Goal: Task Accomplishment & Management: Manage account settings

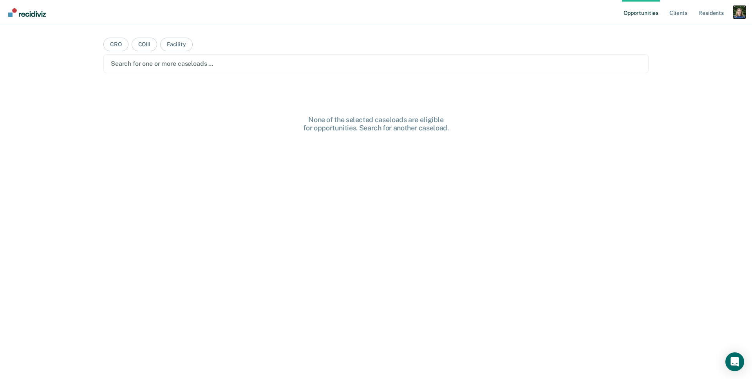
click at [741, 12] on div "Profile dropdown button" at bounding box center [740, 12] width 13 height 13
click at [681, 29] on link "Profile" at bounding box center [708, 32] width 63 height 7
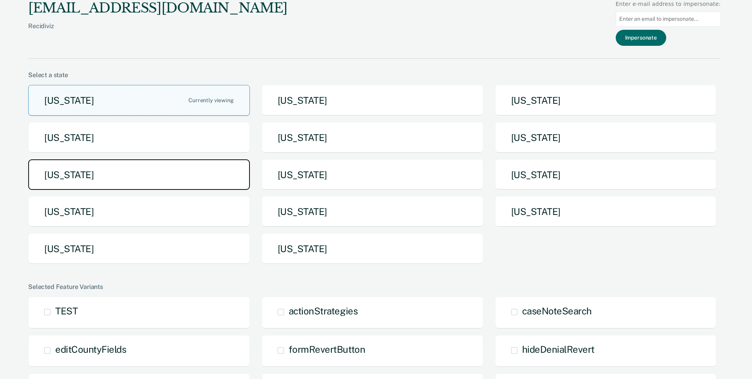
click at [165, 180] on button "[US_STATE]" at bounding box center [139, 175] width 222 height 31
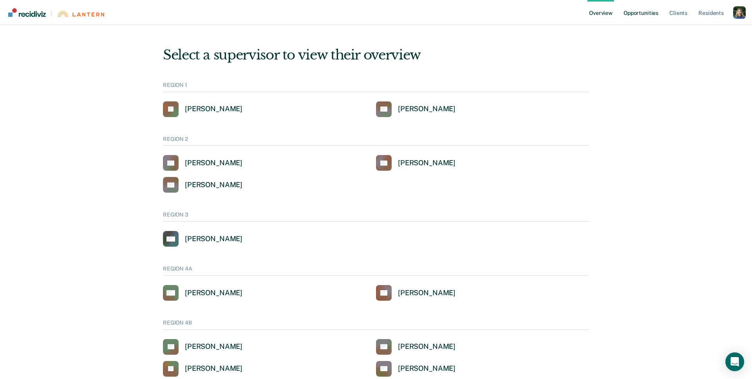
click at [640, 13] on link "Opportunities" at bounding box center [641, 12] width 38 height 25
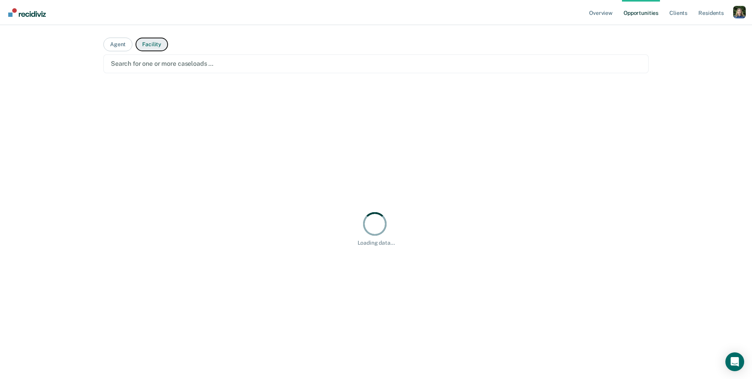
click at [147, 46] on button "Facility" at bounding box center [152, 45] width 33 height 14
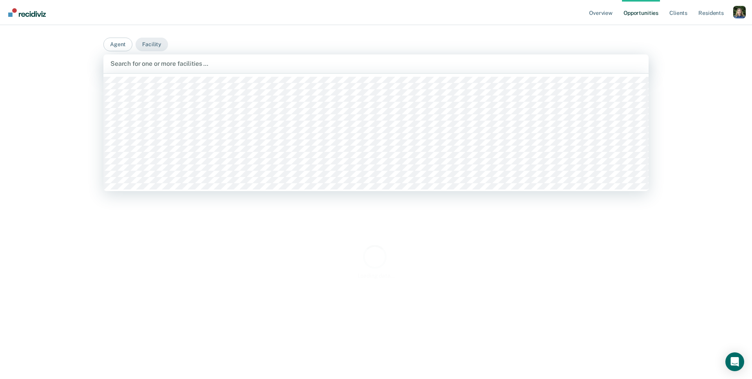
click at [147, 59] on div at bounding box center [376, 63] width 531 height 9
type input "ioni"
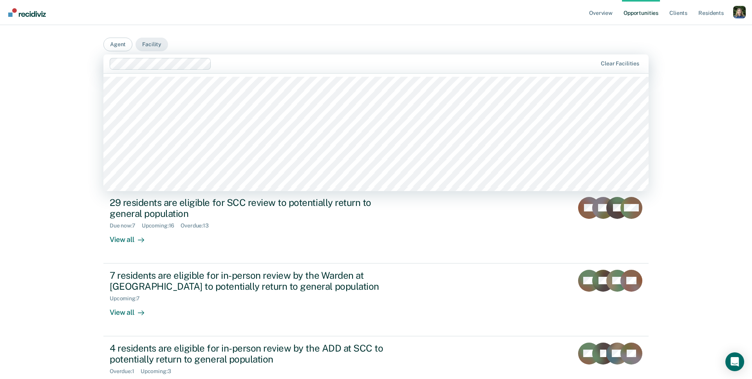
click at [220, 63] on div at bounding box center [406, 63] width 383 height 9
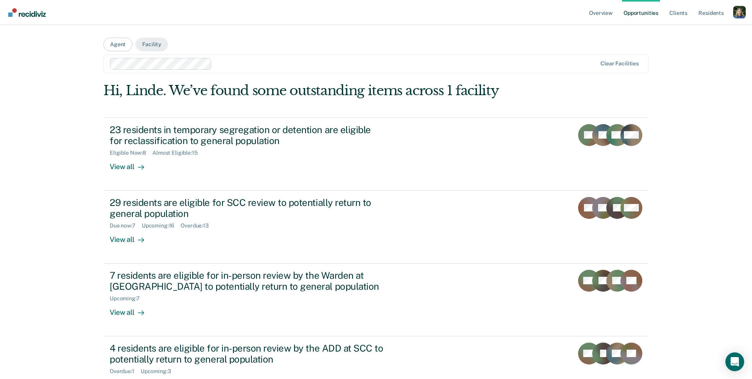
click at [73, 75] on div "Overview Opportunities Client s Resident s Profile How it works Log Out Agent F…" at bounding box center [376, 220] width 752 height 441
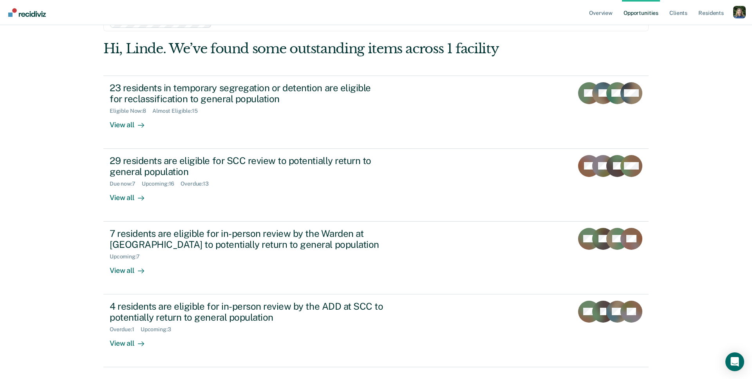
scroll to position [43, 0]
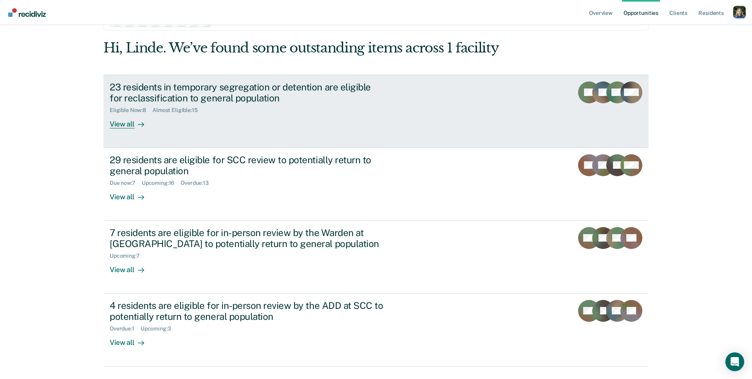
click at [314, 105] on div "Eligible Now : 8 Almost Eligible : 15" at bounding box center [247, 109] width 275 height 10
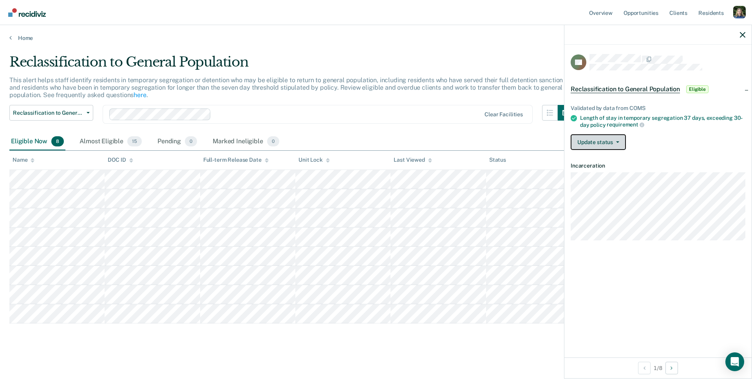
click at [617, 141] on icon "button" at bounding box center [617, 142] width 3 height 2
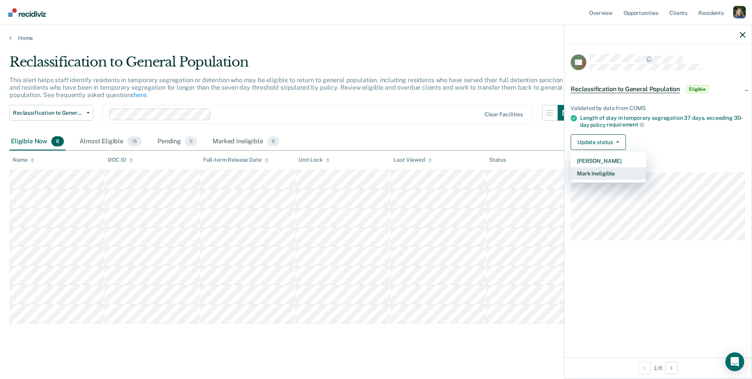
click at [609, 172] on button "Mark Ineligible" at bounding box center [609, 173] width 76 height 13
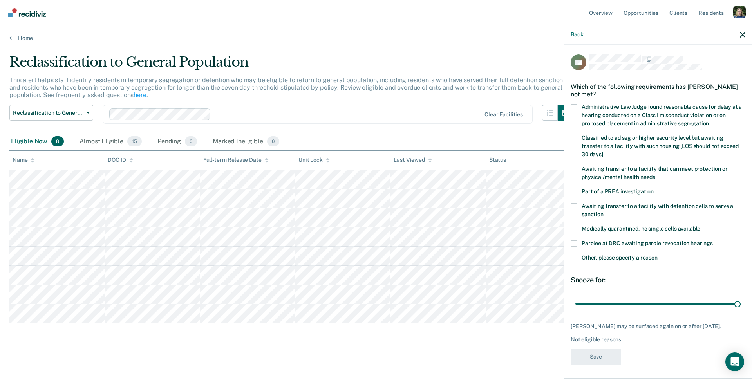
click at [575, 105] on span at bounding box center [574, 107] width 6 height 6
click at [709, 121] on input "Administrative Law Judge found reasonable cause for delay at a hearing conducte…" at bounding box center [709, 121] width 0 height 0
type input "30"
click at [741, 297] on input "range" at bounding box center [658, 304] width 165 height 14
click at [574, 107] on span at bounding box center [574, 107] width 6 height 6
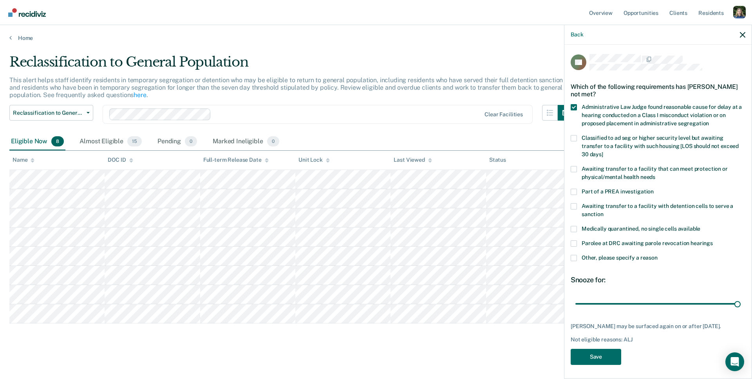
click at [709, 121] on input "Administrative Law Judge found reasonable cause for delay at a hearing conducte…" at bounding box center [709, 121] width 0 height 0
click at [572, 32] on button "Back" at bounding box center [577, 34] width 13 height 7
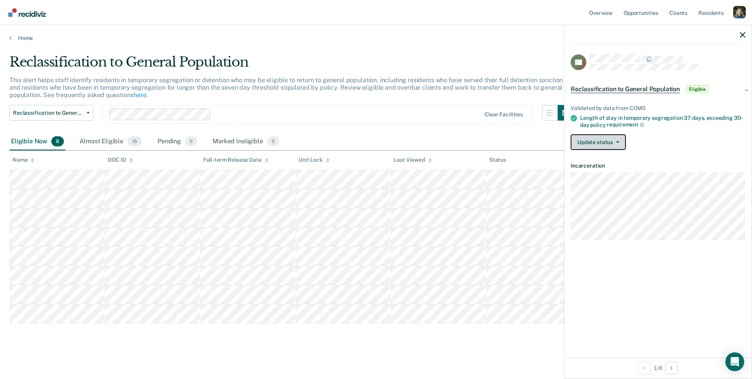
click at [612, 138] on button "Update status" at bounding box center [598, 142] width 55 height 16
click at [744, 33] on icon "button" at bounding box center [742, 34] width 5 height 5
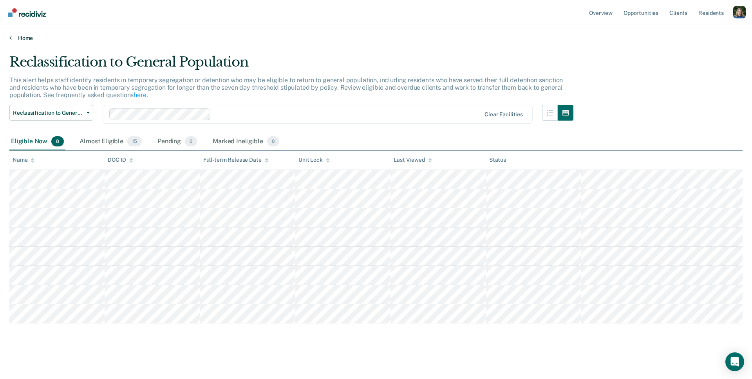
click at [24, 38] on link "Home" at bounding box center [376, 37] width 734 height 7
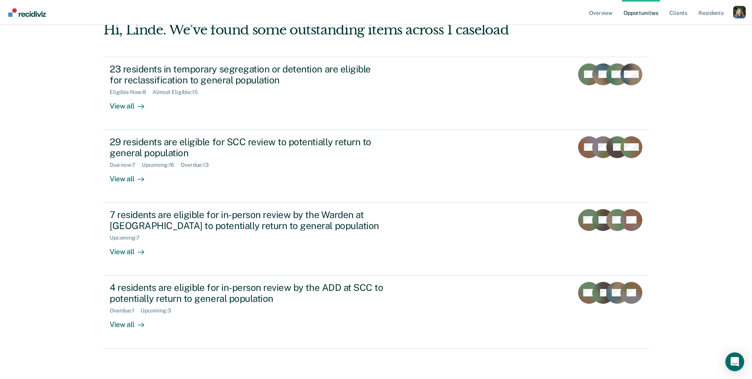
scroll to position [62, 0]
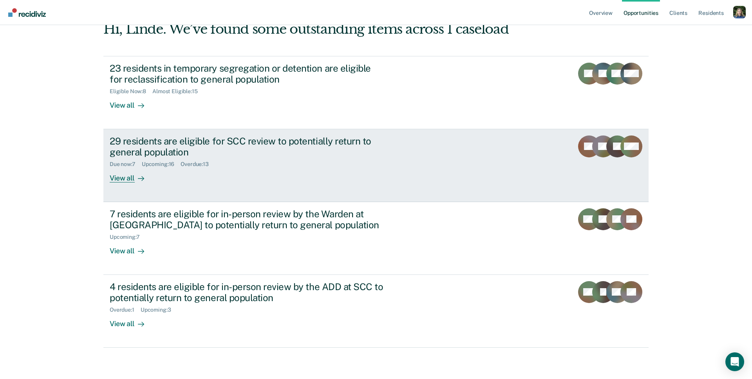
click at [303, 169] on div "29 residents are eligible for SCC review to potentially return to general popul…" at bounding box center [257, 159] width 294 height 47
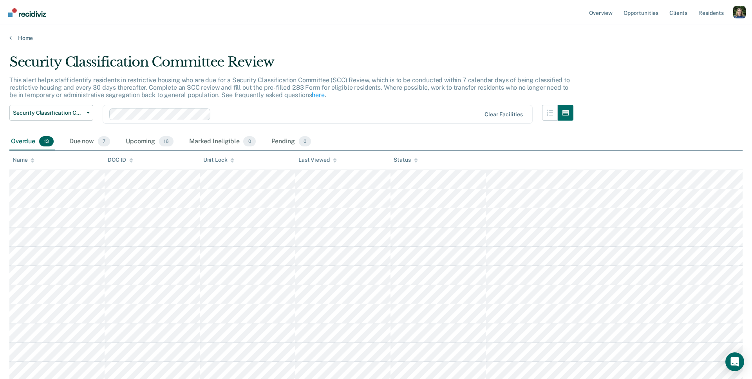
scroll to position [0, 0]
click at [20, 36] on link "Home" at bounding box center [376, 37] width 734 height 7
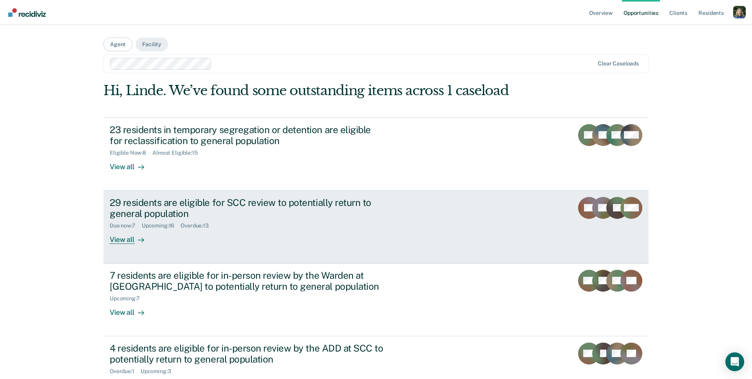
scroll to position [62, 0]
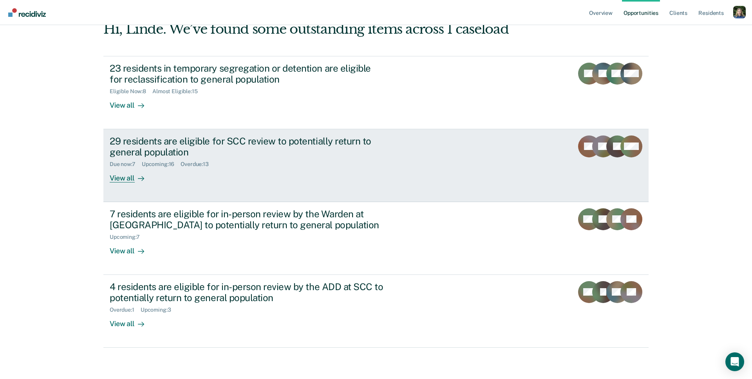
click at [355, 181] on div "29 residents are eligible for SCC review to potentially return to general popul…" at bounding box center [257, 159] width 294 height 47
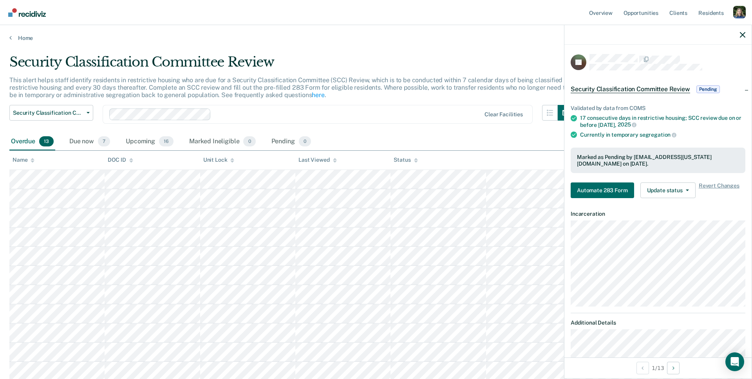
scroll to position [1, 0]
drag, startPoint x: 634, startPoint y: 156, endPoint x: 744, endPoint y: 156, distance: 110.1
click at [744, 156] on div "Marked as Pending by DonstonL@michigan.gov on July 24, 2025." at bounding box center [658, 160] width 175 height 26
click at [743, 155] on div "Marked as Pending by DonstonL@michigan.gov on July 24, 2025." at bounding box center [658, 160] width 175 height 26
click at [602, 182] on button "Automate 283 Form" at bounding box center [602, 190] width 63 height 16
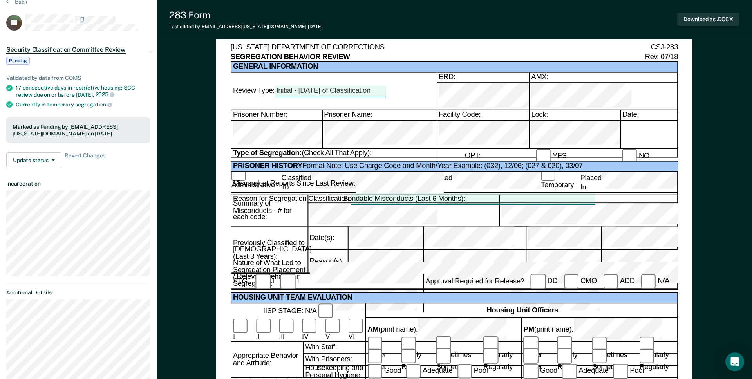
scroll to position [37, 0]
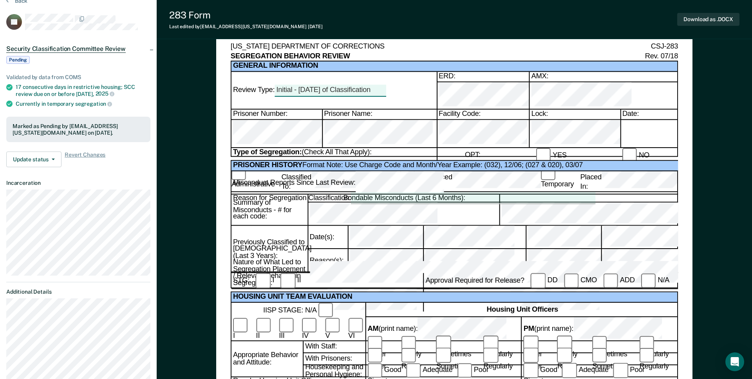
click at [364, 192] on div at bounding box center [473, 197] width 245 height 11
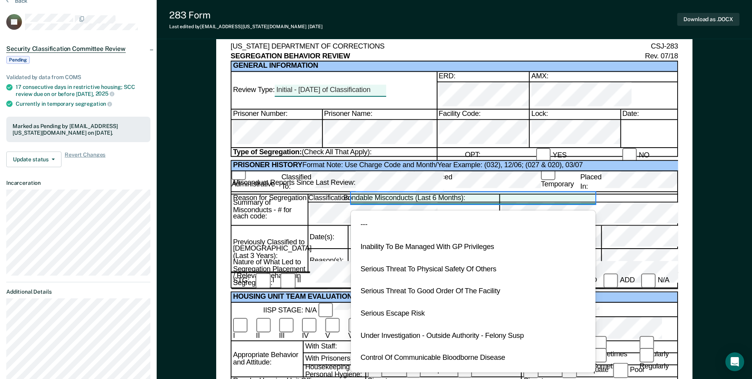
click at [317, 192] on div "Reason for Segregation Classification: ---, 1 of 7. 7 results available. Use Up…" at bounding box center [455, 198] width 444 height 12
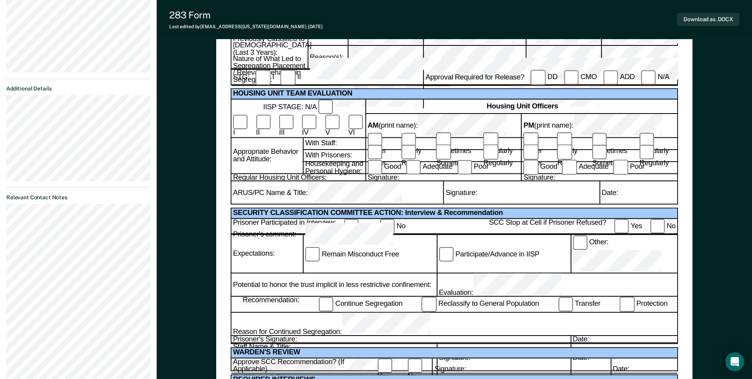
scroll to position [364, 0]
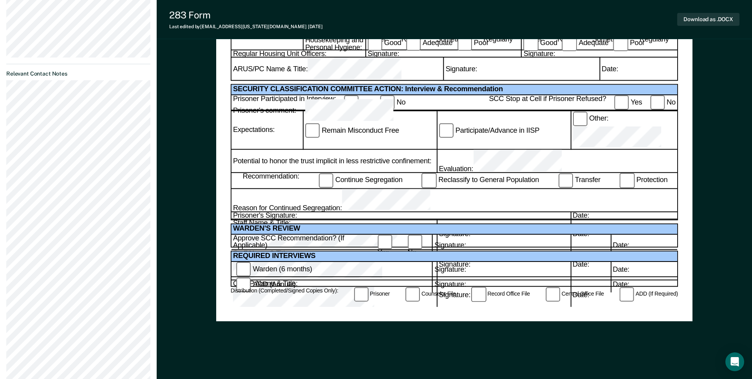
click at [408, 189] on div "Reason for Continued Segregation:" at bounding box center [455, 200] width 444 height 23
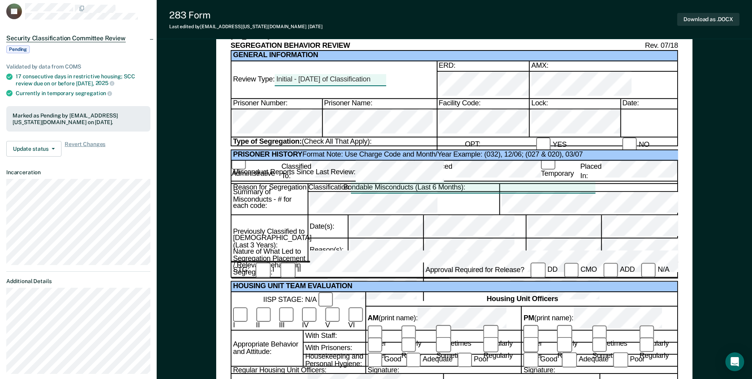
scroll to position [0, 0]
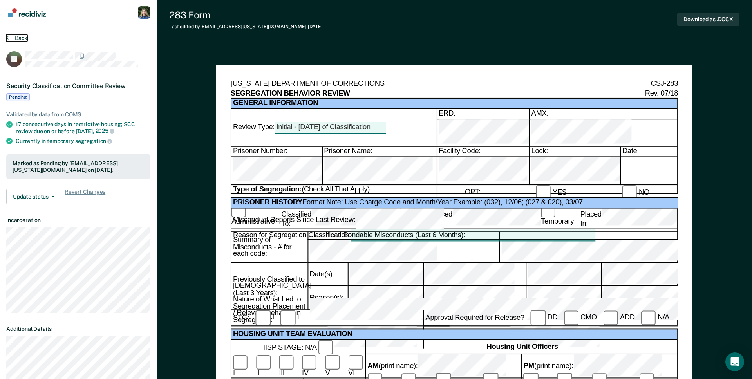
click at [7, 36] on icon at bounding box center [7, 37] width 2 height 6
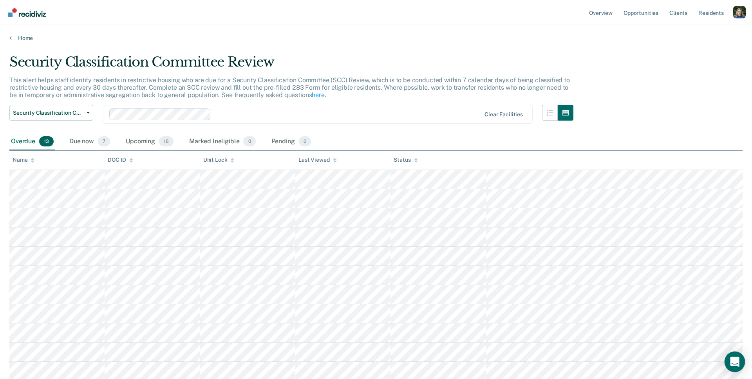
click at [735, 359] on icon "Open Intercom Messenger" at bounding box center [735, 362] width 9 height 10
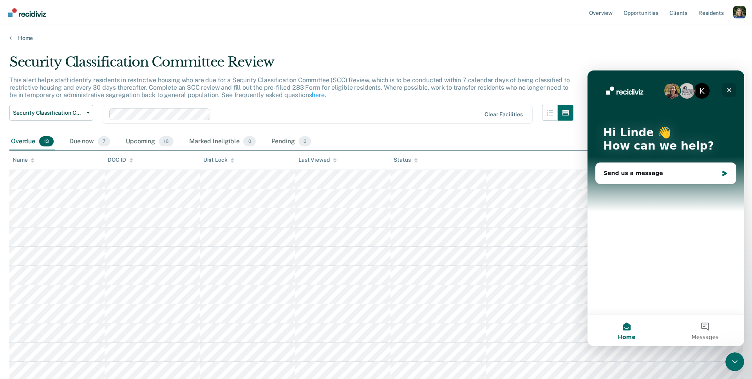
click at [732, 90] on icon "Close" at bounding box center [730, 90] width 6 height 6
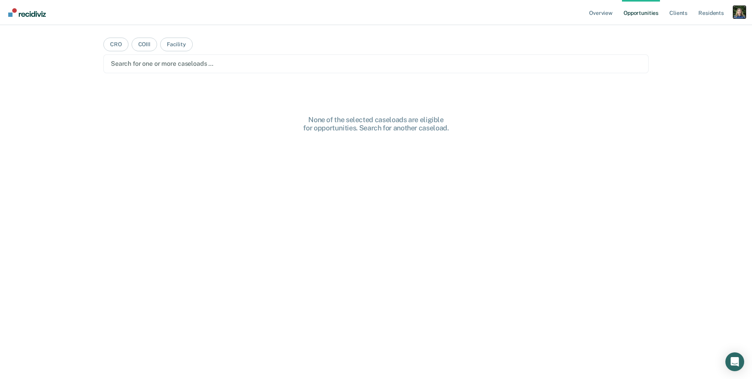
click at [739, 13] on div "Profile dropdown button" at bounding box center [740, 12] width 13 height 13
click at [685, 30] on link "Profile" at bounding box center [708, 32] width 63 height 7
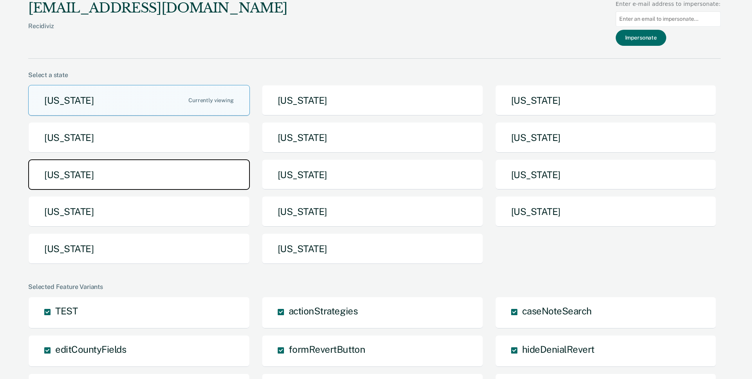
click at [175, 171] on button "[US_STATE]" at bounding box center [139, 175] width 222 height 31
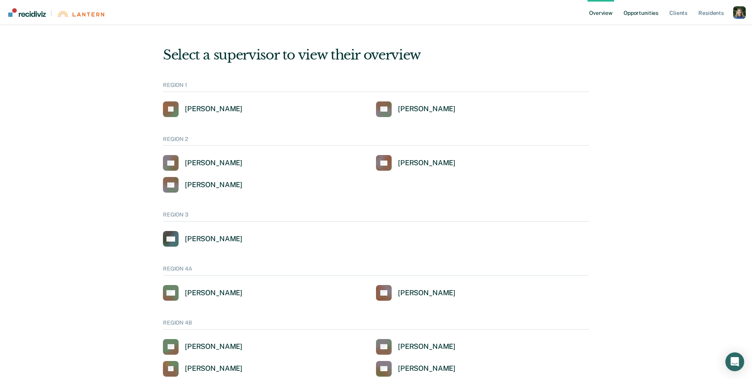
click at [639, 14] on link "Opportunities" at bounding box center [641, 12] width 38 height 25
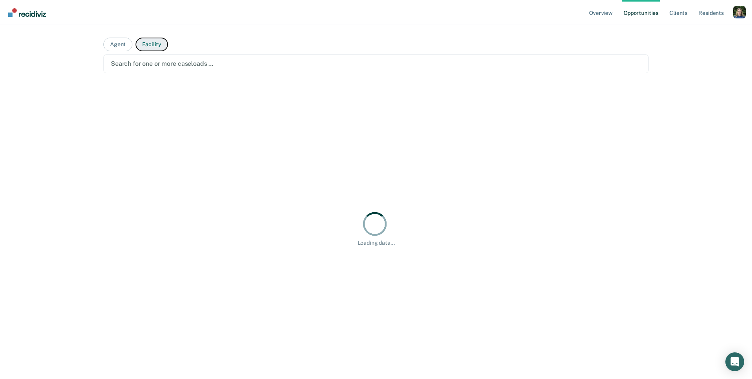
click at [150, 40] on button "Facility" at bounding box center [152, 45] width 33 height 14
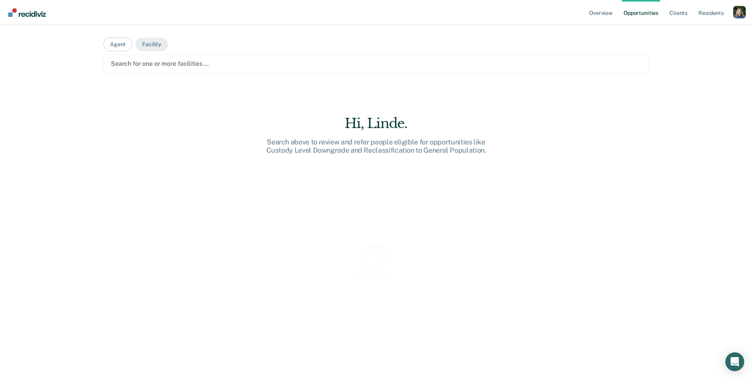
click at [156, 60] on div at bounding box center [376, 63] width 531 height 9
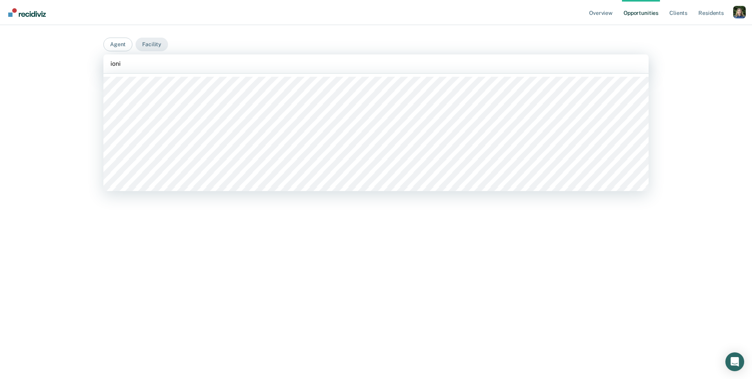
type input "ionia"
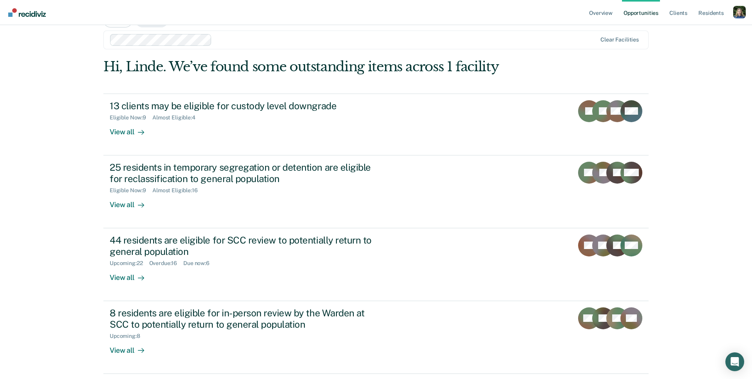
scroll to position [24, 0]
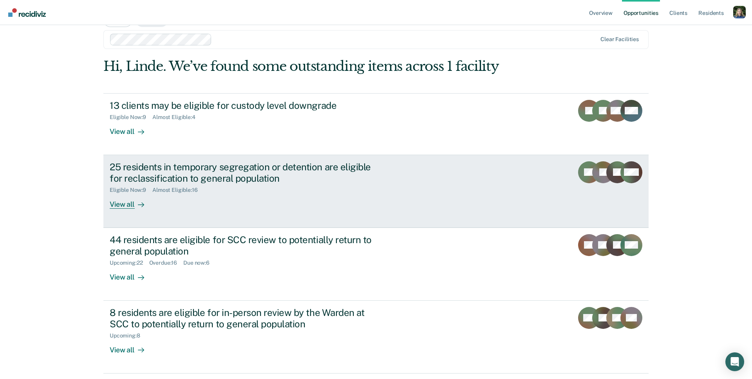
click at [142, 214] on link "25 residents in temporary segregation or detention are eligible for reclassific…" at bounding box center [376, 191] width 546 height 73
